Goal: Task Accomplishment & Management: Use online tool/utility

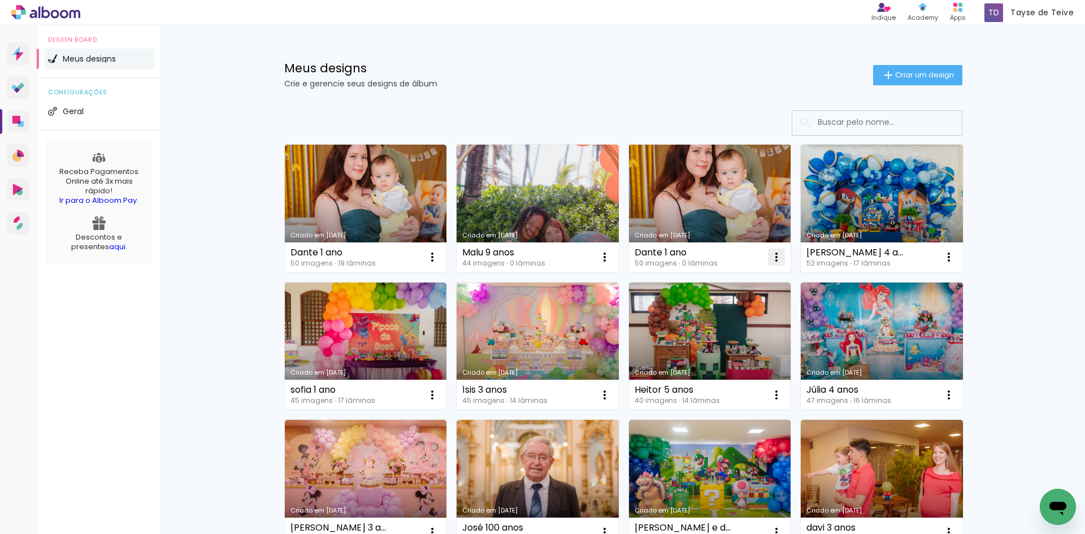
click at [774, 259] on iron-icon at bounding box center [777, 257] width 14 height 14
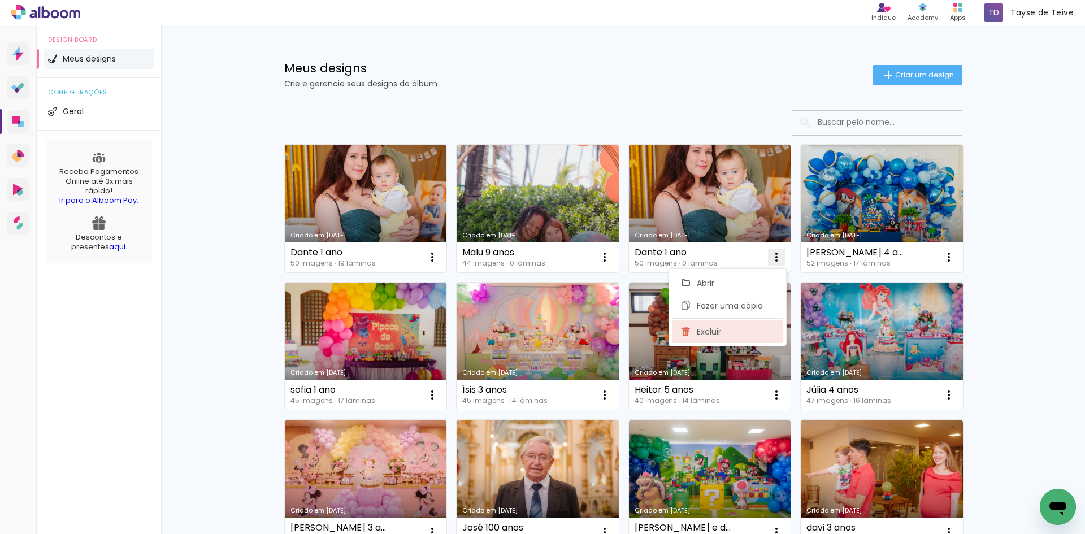
click at [738, 337] on paper-item "Excluir" at bounding box center [727, 332] width 111 height 23
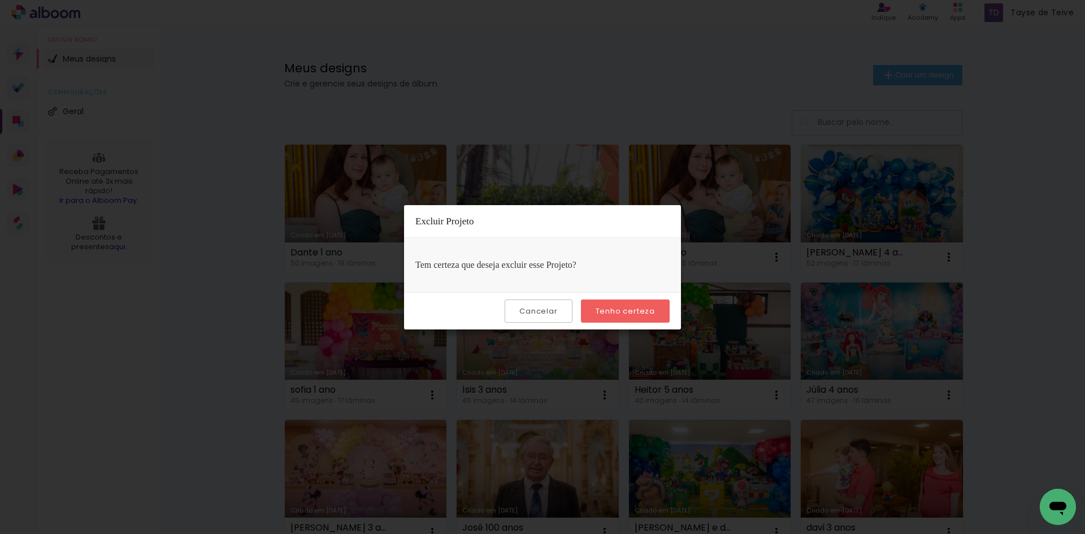
click at [644, 317] on paper-button "Tenho certeza" at bounding box center [625, 311] width 89 height 23
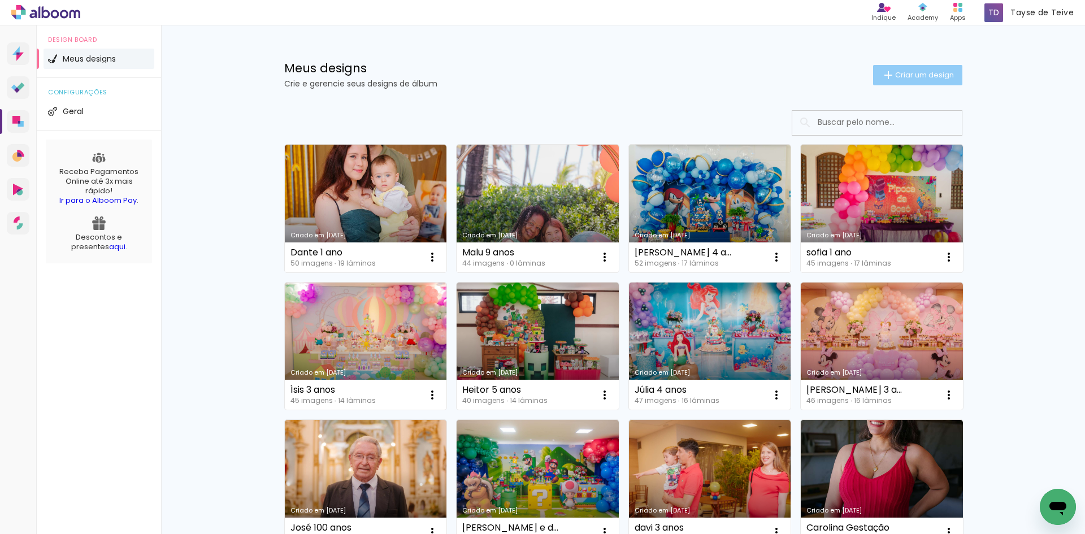
click at [938, 77] on span "Criar um design" at bounding box center [924, 74] width 59 height 7
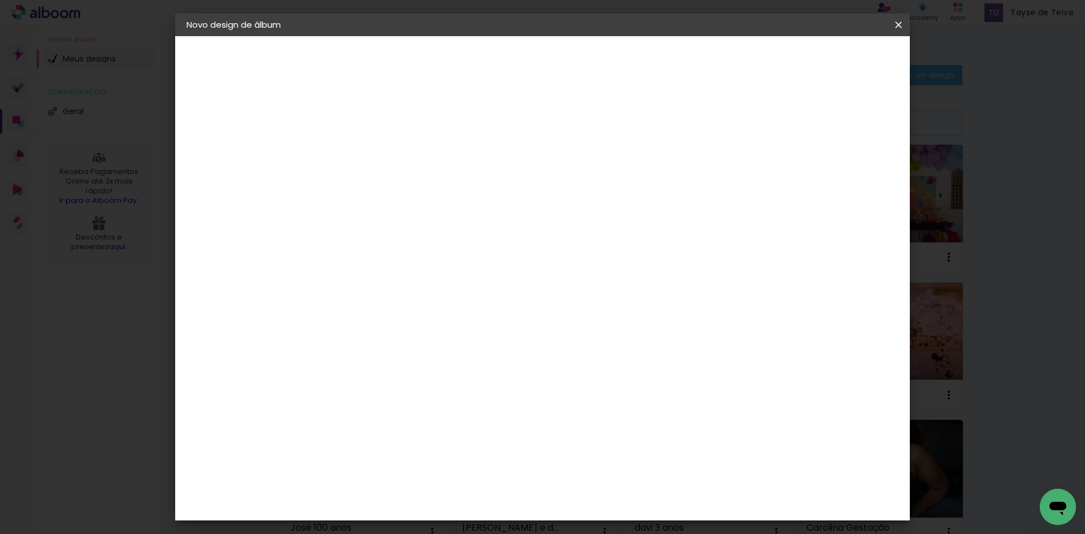
click at [371, 146] on input at bounding box center [371, 152] width 0 height 18
type input "Alice 1 ano"
type paper-input "Alice 1 ano"
click at [0, 0] on slot "Avançar" at bounding box center [0, 0] width 0 height 0
click at [436, 218] on input at bounding box center [400, 215] width 114 height 14
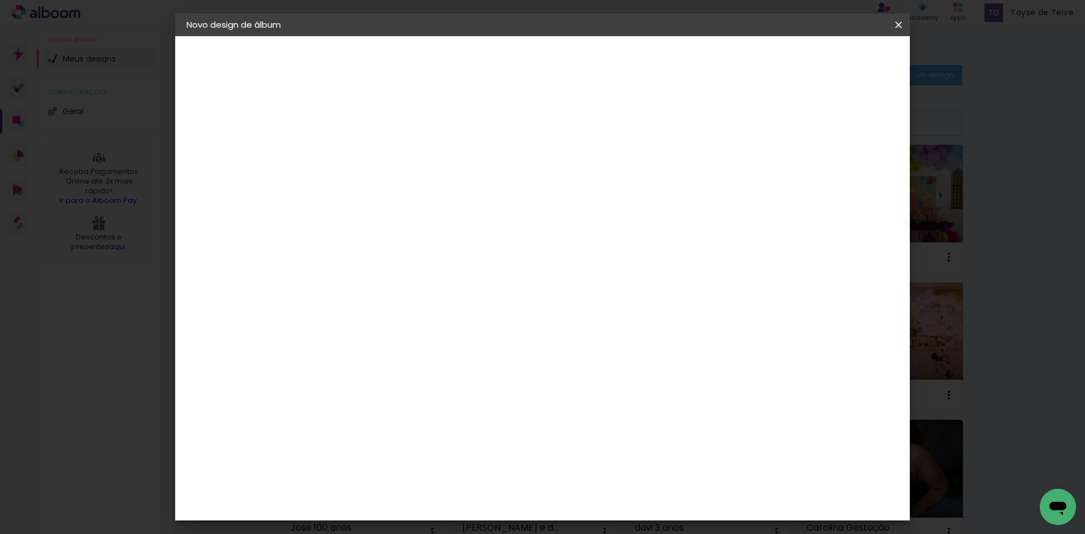
click at [436, 218] on input at bounding box center [400, 215] width 114 height 14
click at [391, 218] on input at bounding box center [400, 215] width 114 height 14
type input "lum"
type paper-input "lum"
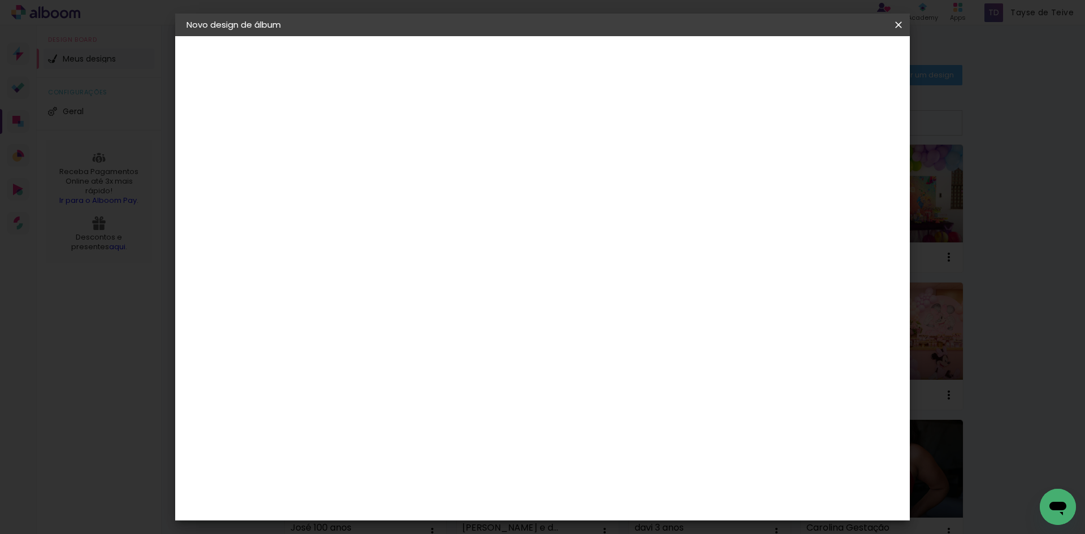
click at [401, 256] on div "Lumière Imagem" at bounding box center [382, 258] width 37 height 18
click at [0, 0] on slot "Avançar" at bounding box center [0, 0] width 0 height 0
click at [415, 193] on input "text" at bounding box center [393, 197] width 44 height 18
click at [574, 230] on paper-item "Nuit" at bounding box center [616, 233] width 226 height 23
type input "Nuit"
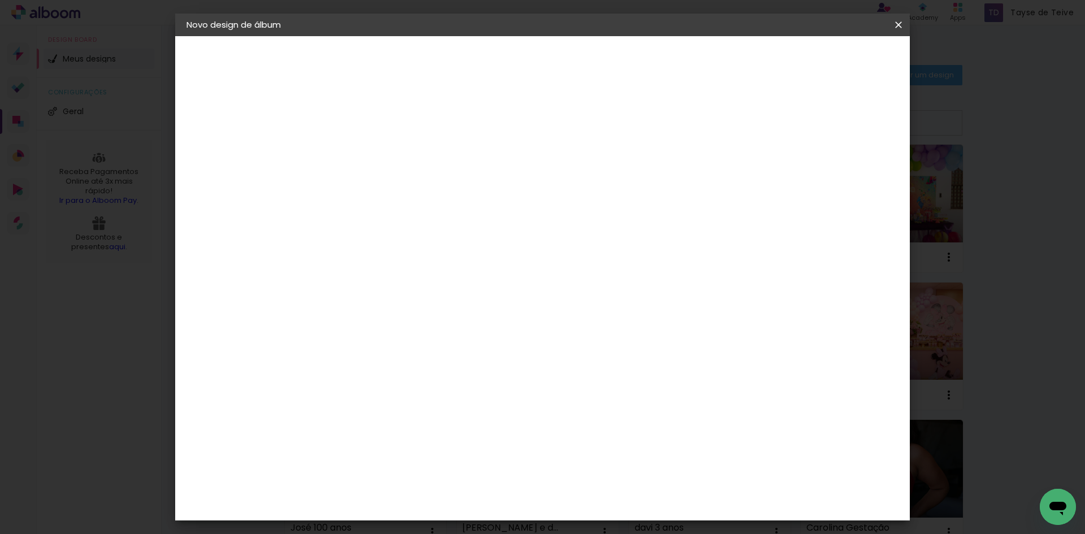
click at [556, 68] on paper-button "Avançar" at bounding box center [527, 59] width 55 height 19
click at [0, 0] on slot "Mostrar sangria" at bounding box center [0, 0] width 0 height 0
type paper-checkbox "on"
click at [828, 57] on span "Iniciar design" at bounding box center [802, 60] width 51 height 8
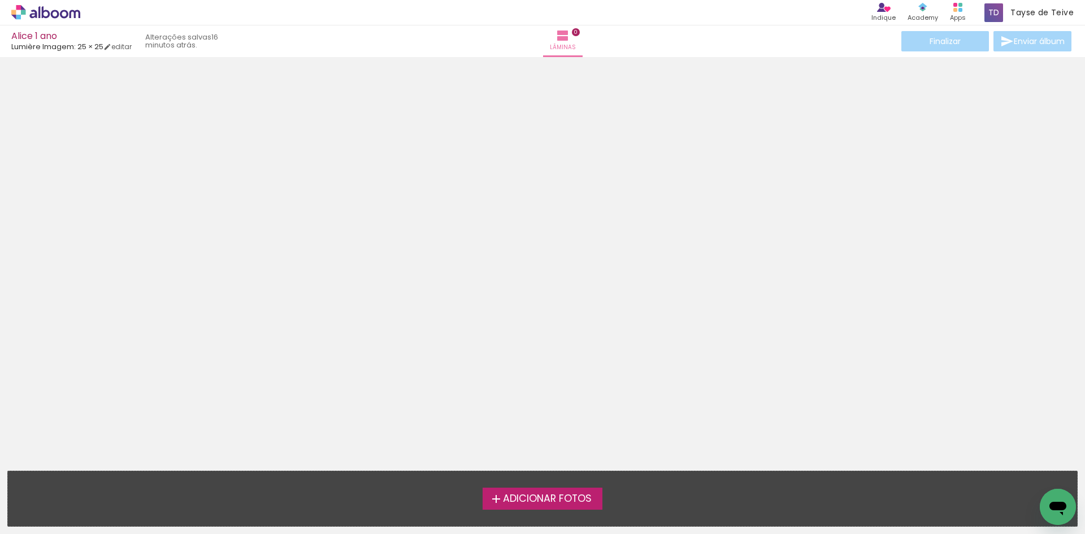
click at [579, 503] on span "Adicionar Fotos" at bounding box center [547, 499] width 89 height 10
click at [0, 0] on input "file" at bounding box center [0, 0] width 0 height 0
